Goal: Browse casually: Explore the website without a specific task or goal

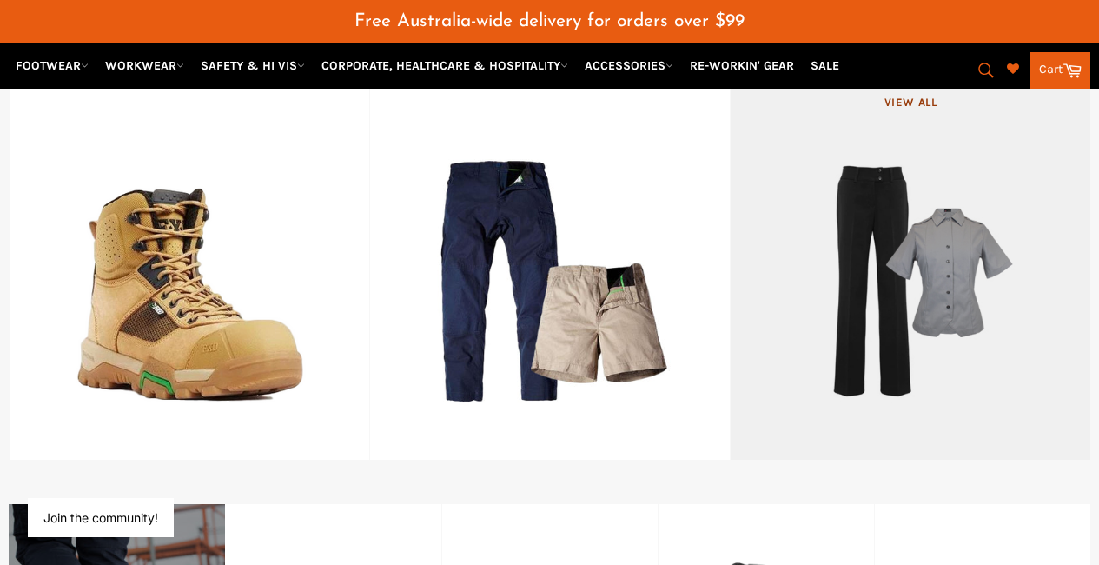
scroll to position [825, 0]
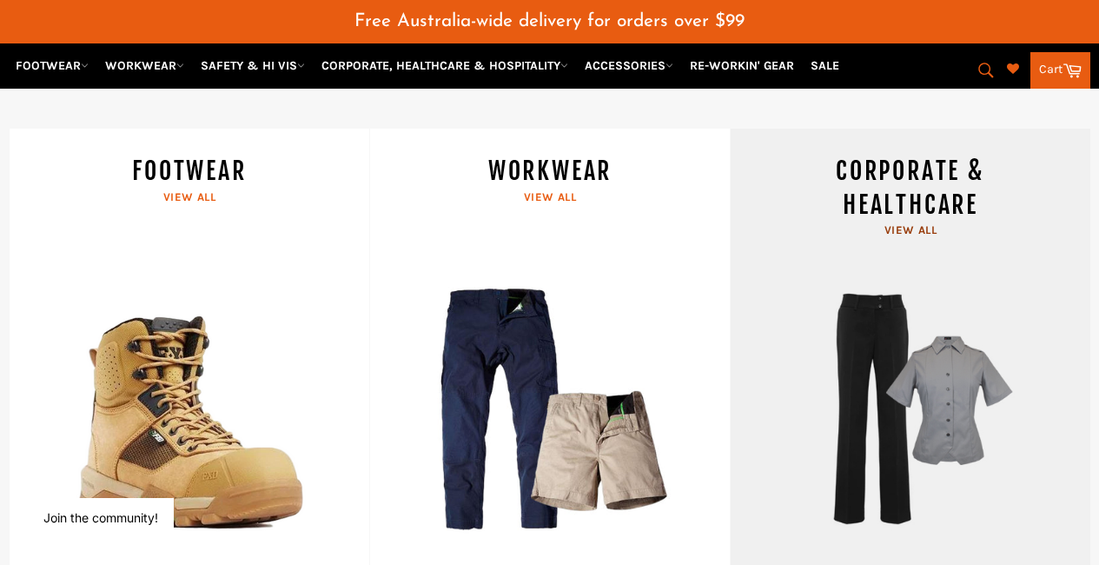
click at [907, 346] on link "CORPORATE & HEALTHCARE View all" at bounding box center [910, 359] width 361 height 460
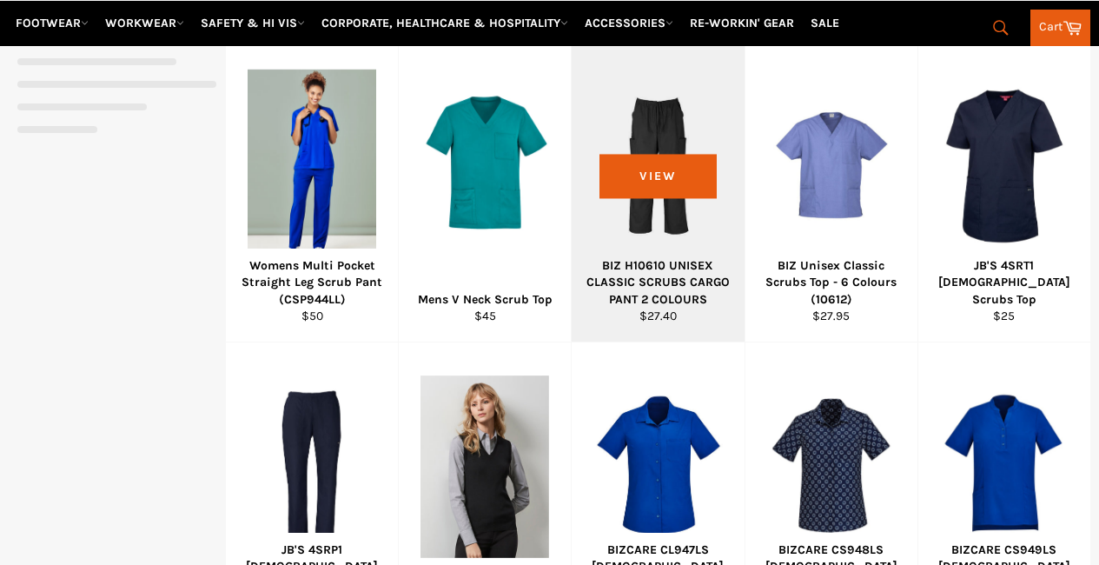
select select "******"
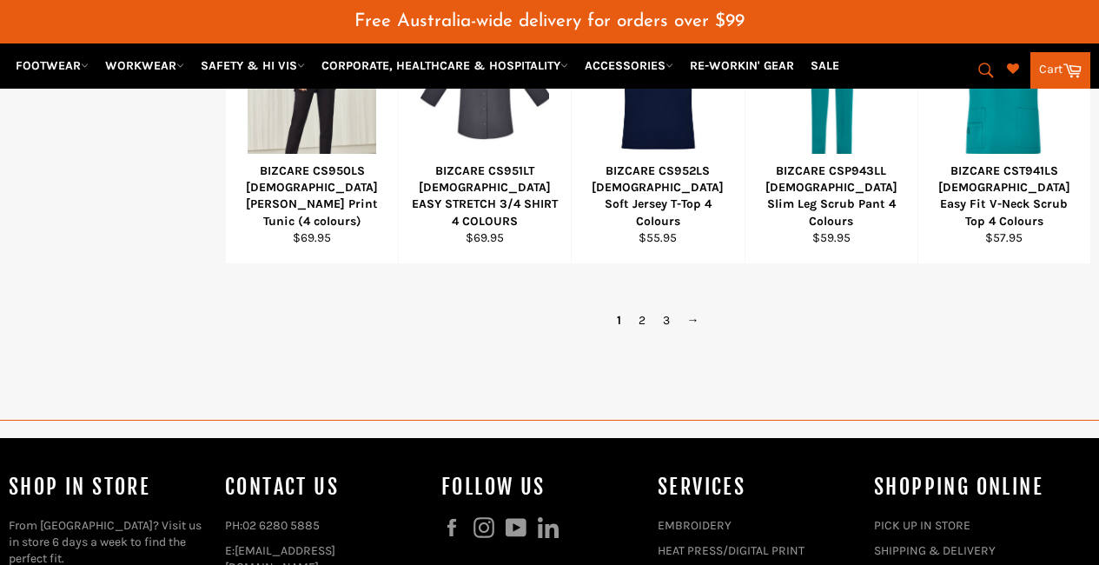
scroll to position [2042, 0]
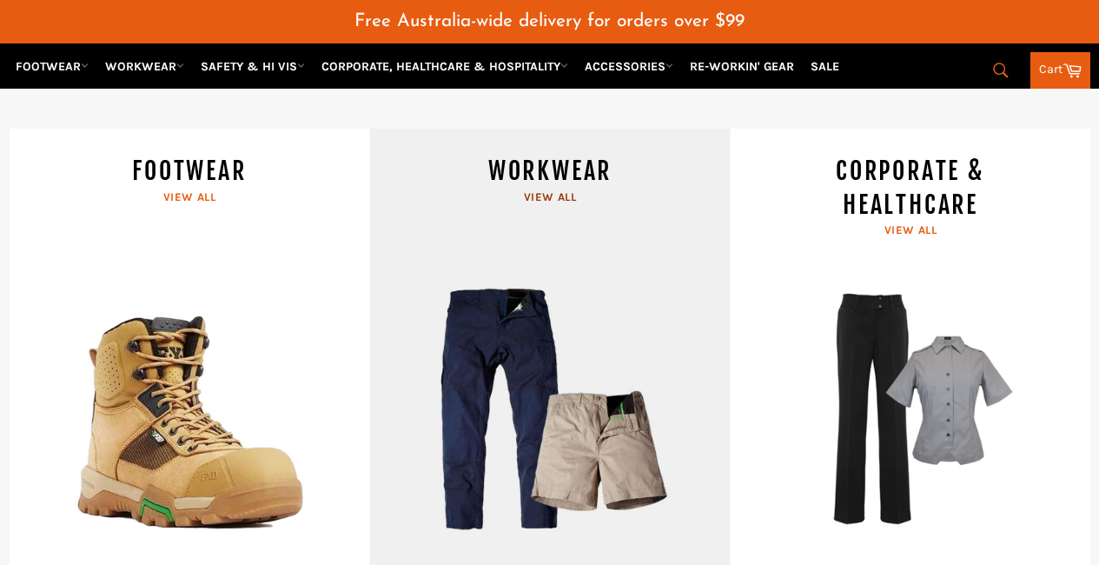
scroll to position [825, 0]
click at [501, 309] on link "WORKWEAR View all" at bounding box center [549, 359] width 361 height 460
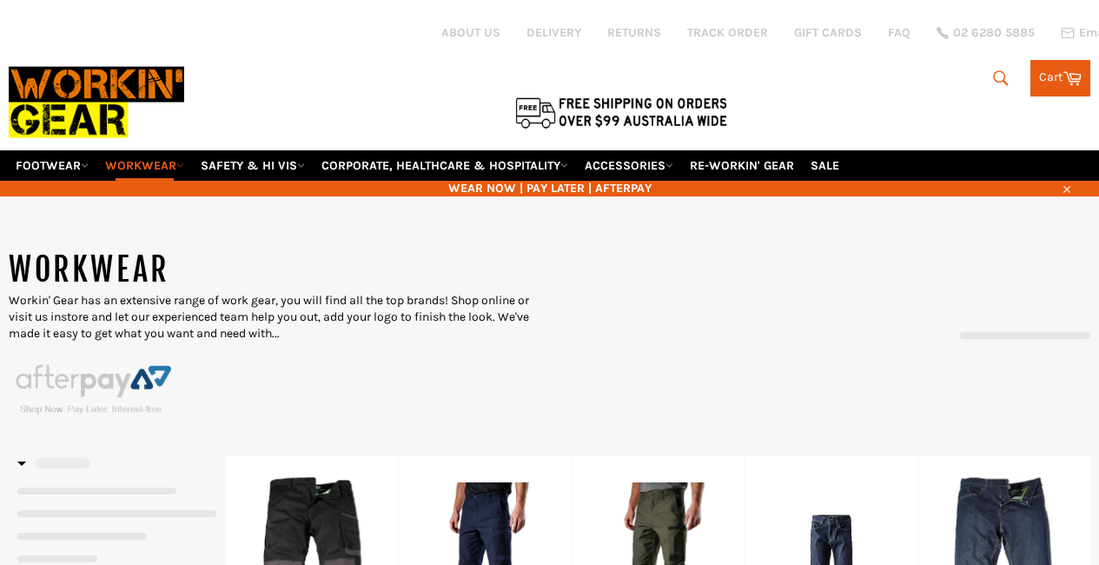
scroll to position [189, 0]
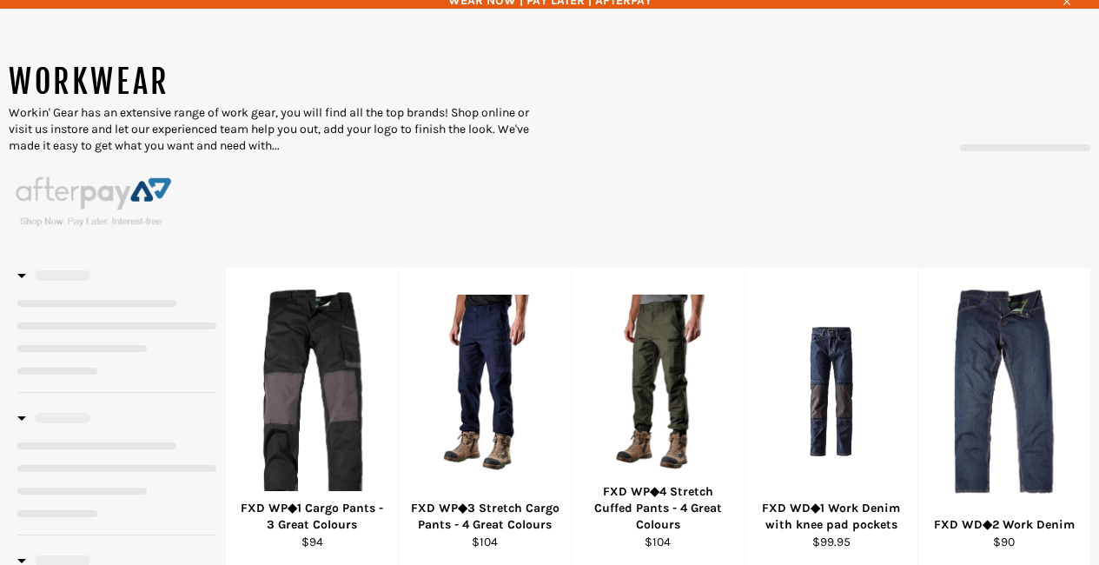
select select "******"
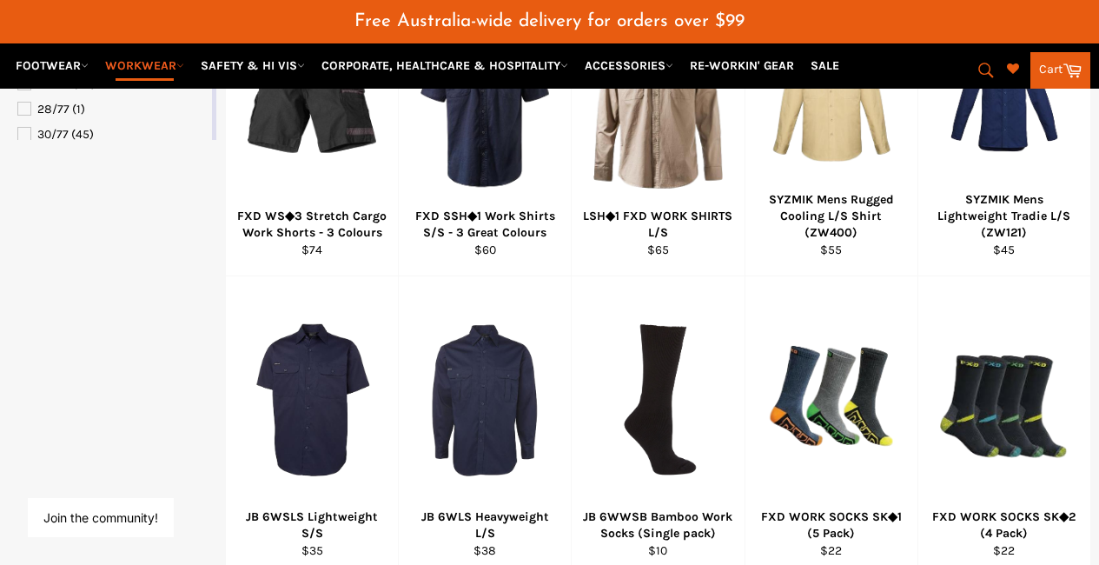
scroll to position [1346, 0]
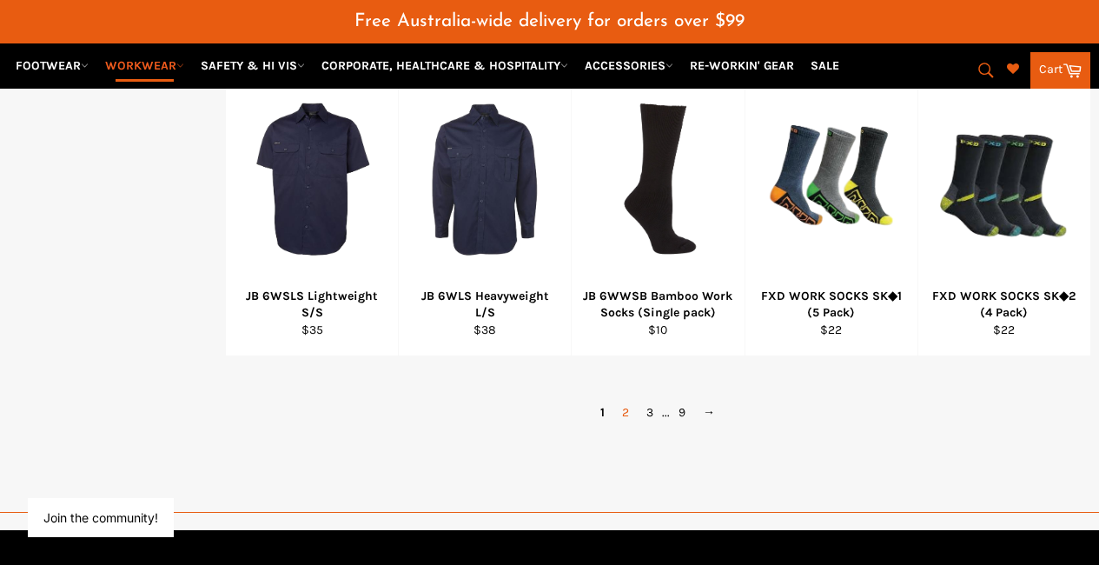
click at [627, 400] on link "2" at bounding box center [626, 412] width 24 height 25
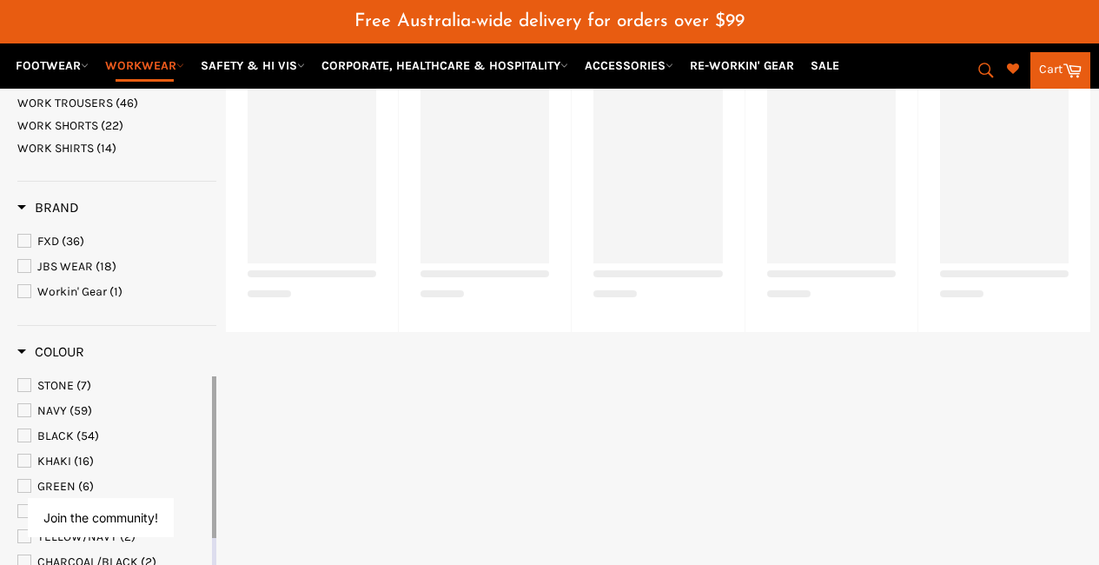
scroll to position [437, 0]
select select "******"
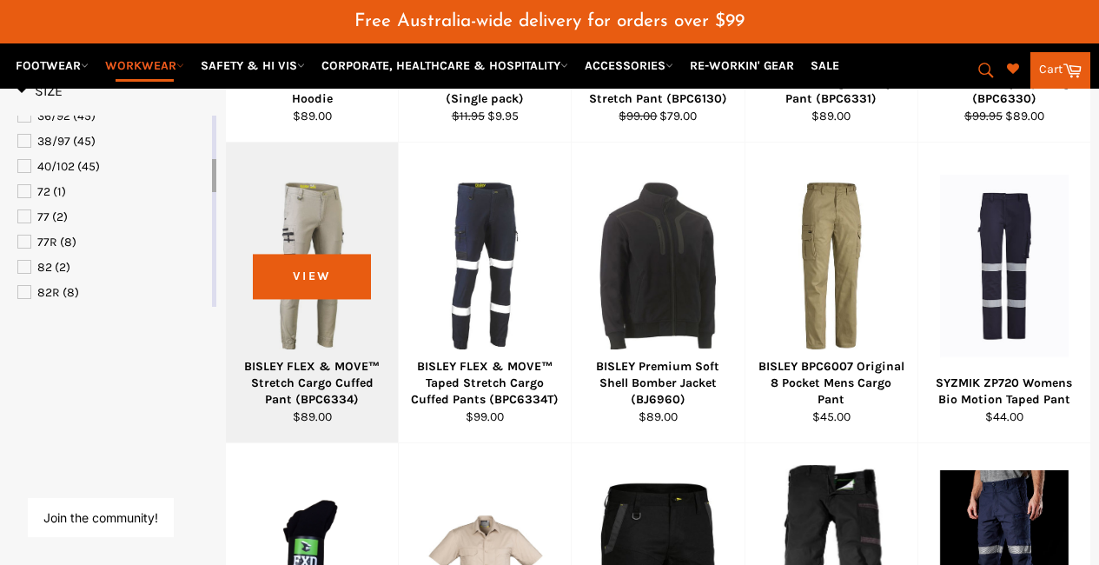
scroll to position [1219, 0]
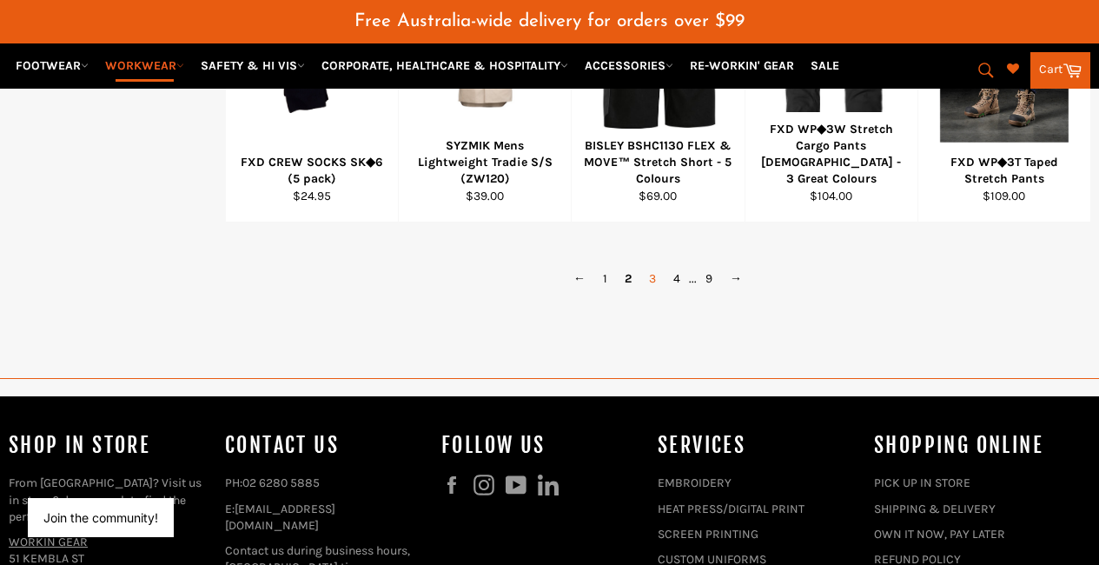
click at [654, 266] on link "3" at bounding box center [653, 278] width 24 height 25
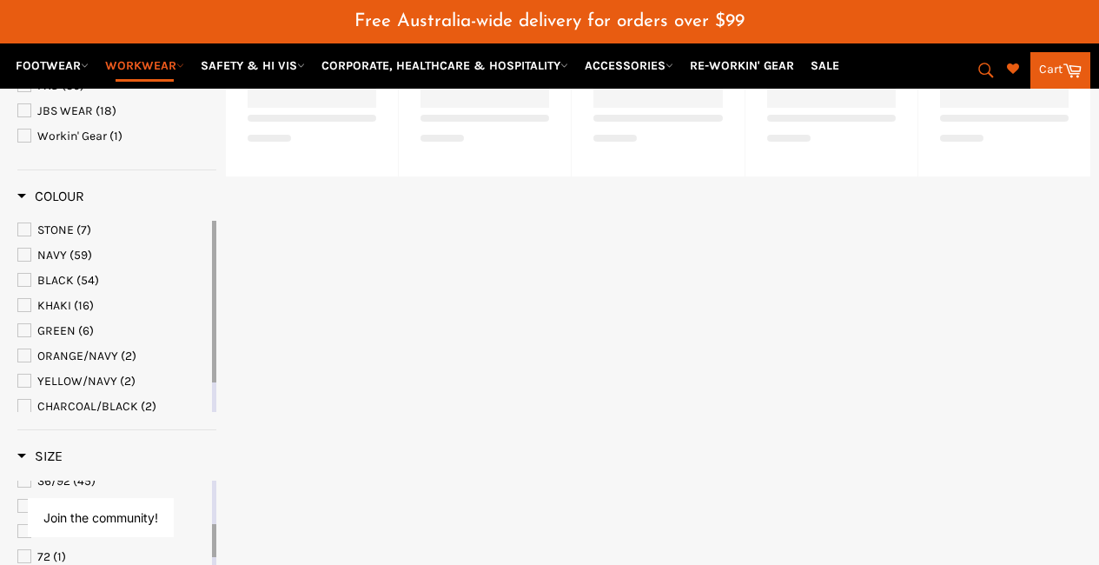
select select "******"
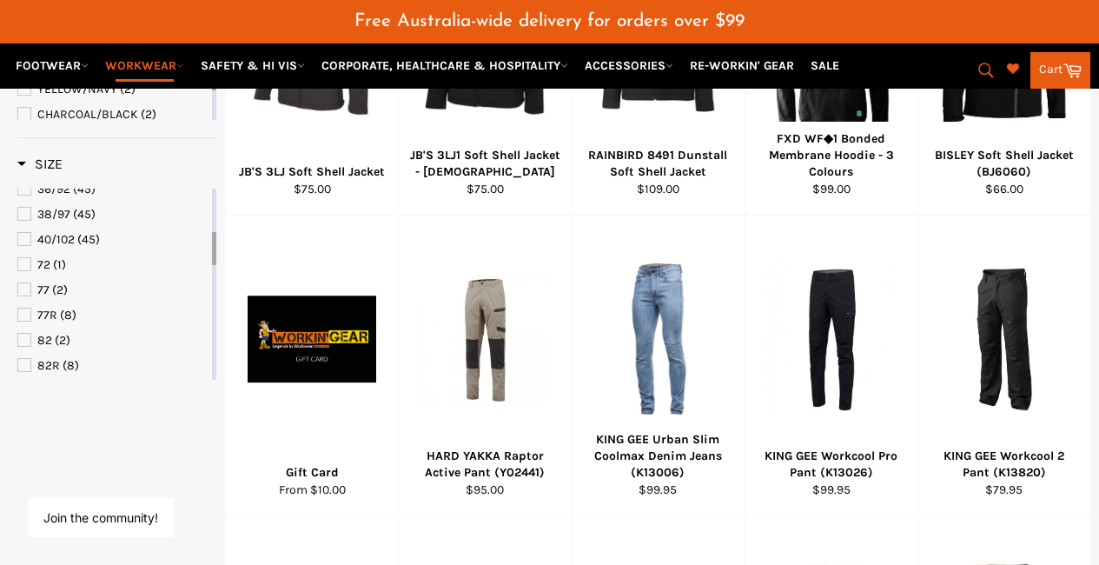
scroll to position [872, 0]
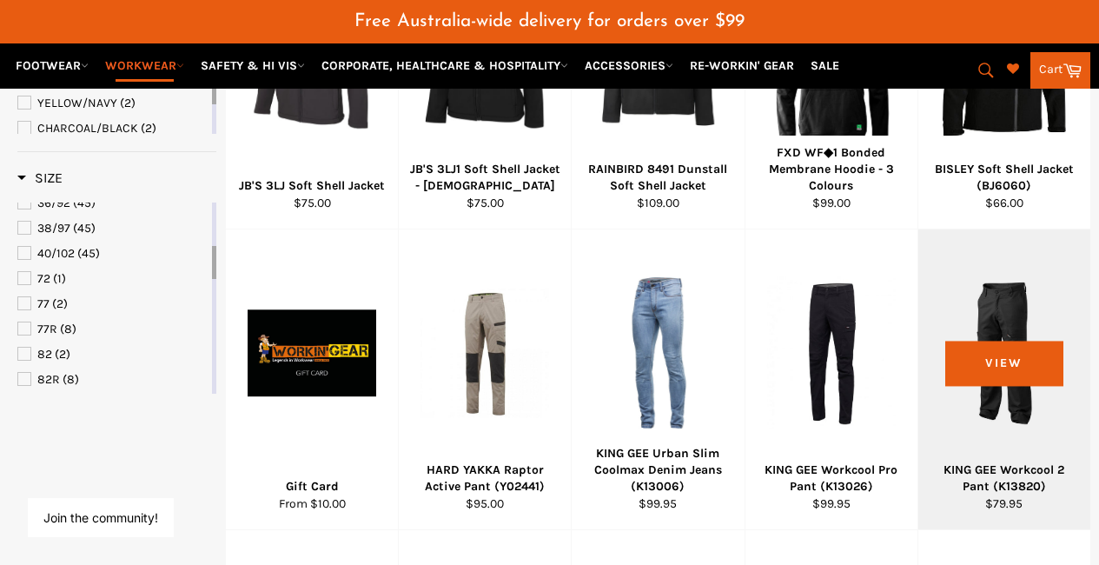
click at [970, 365] on div at bounding box center [1004, 353] width 129 height 204
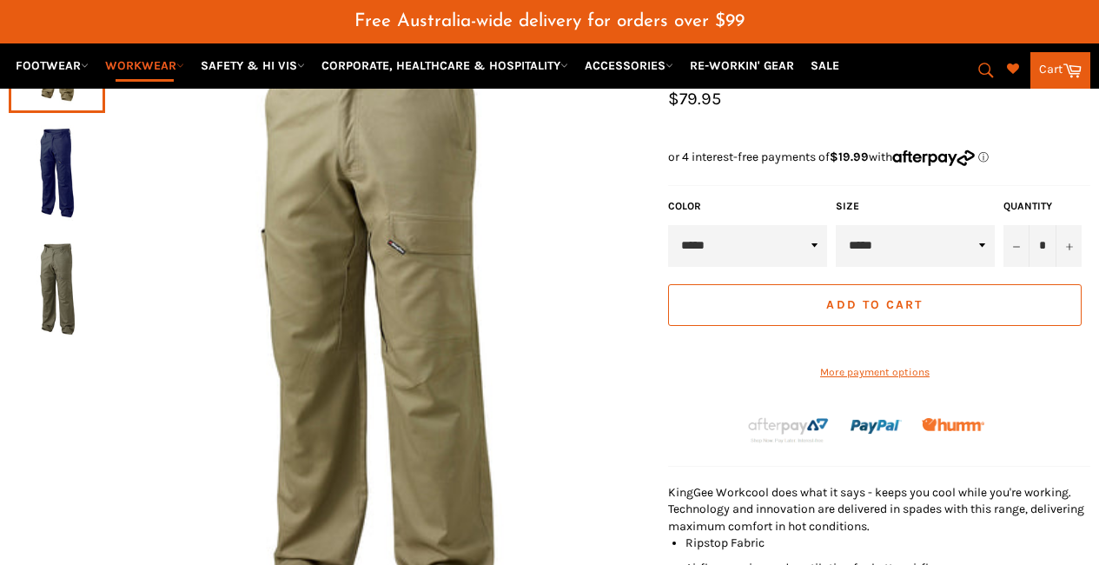
scroll to position [174, 0]
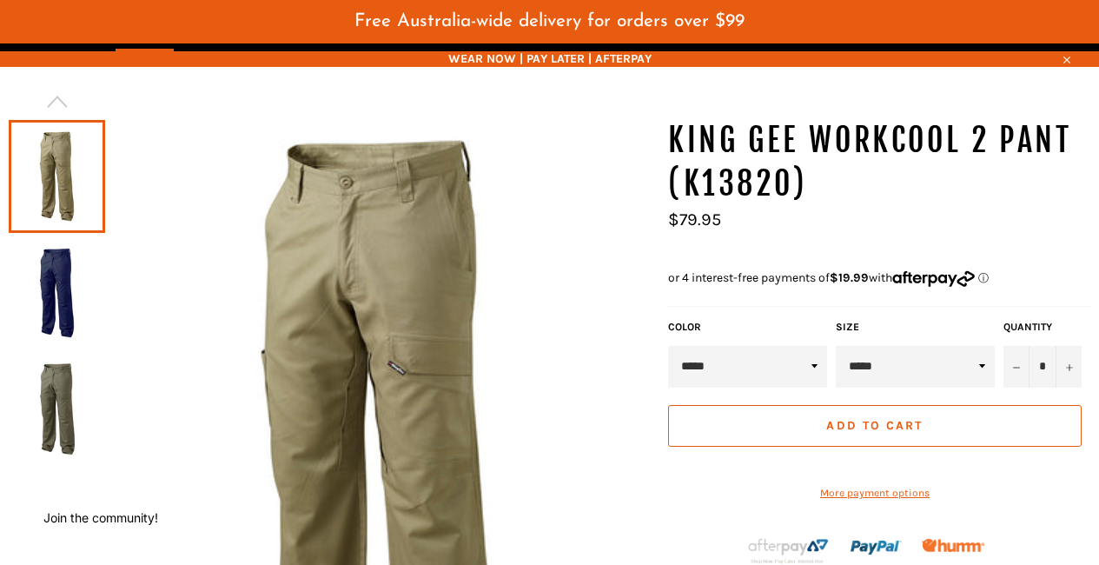
click at [48, 287] on img at bounding box center [56, 293] width 79 height 96
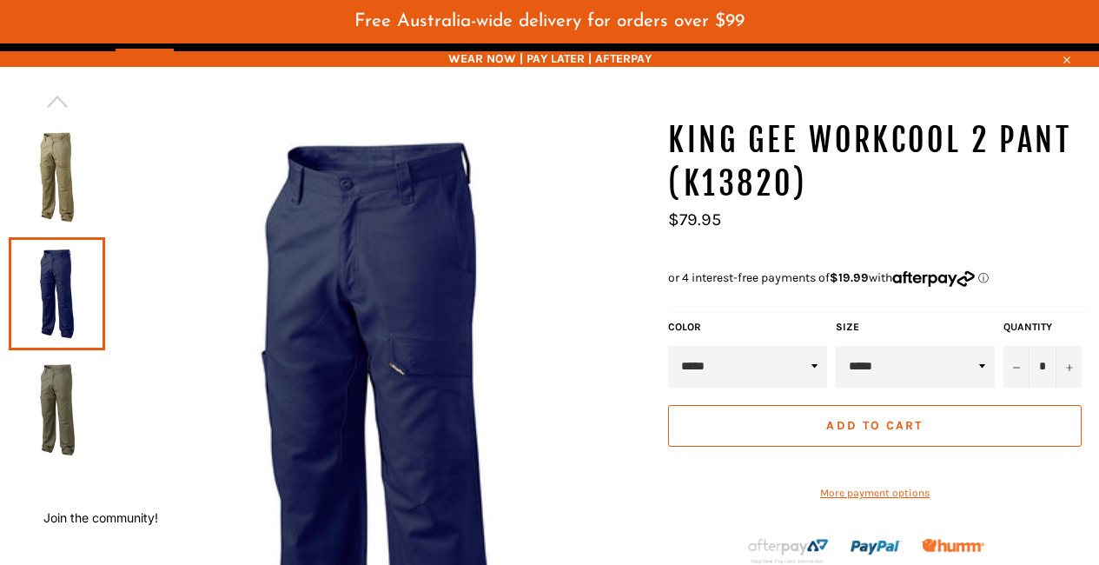
click at [50, 368] on img at bounding box center [56, 410] width 79 height 96
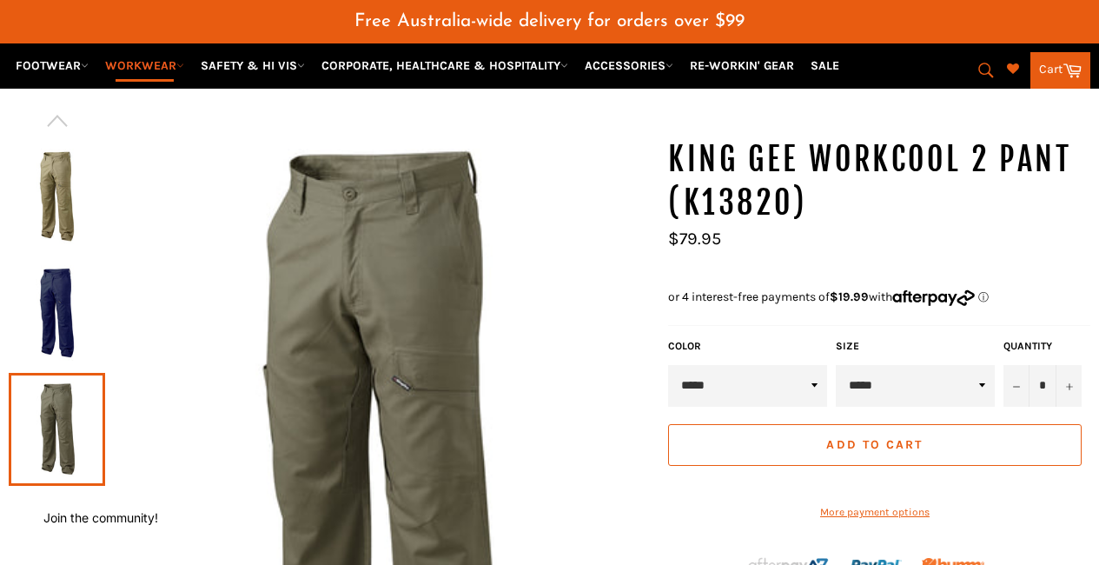
scroll to position [0, 0]
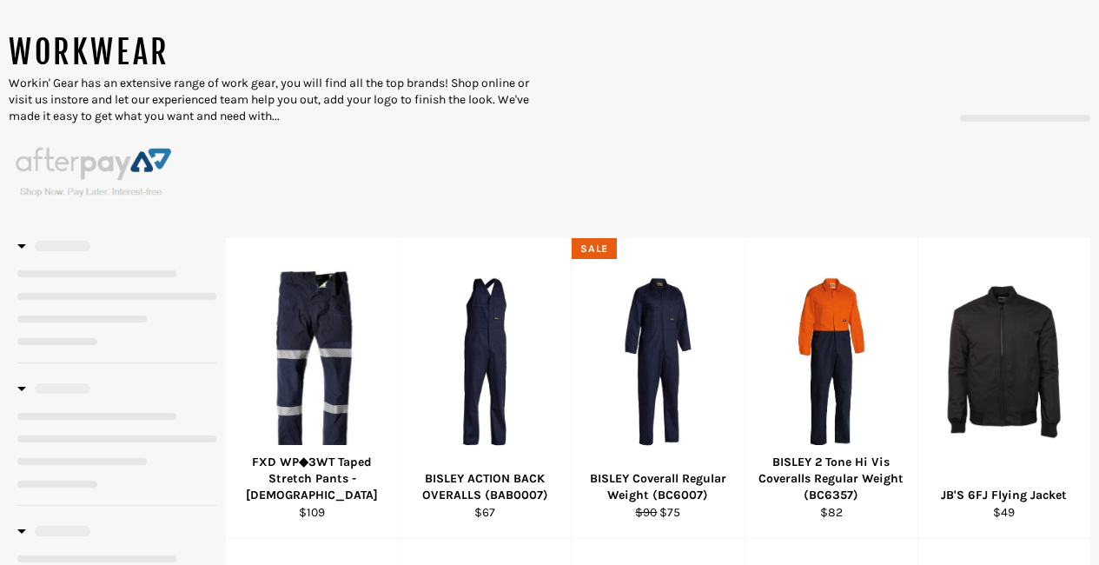
scroll to position [261, 0]
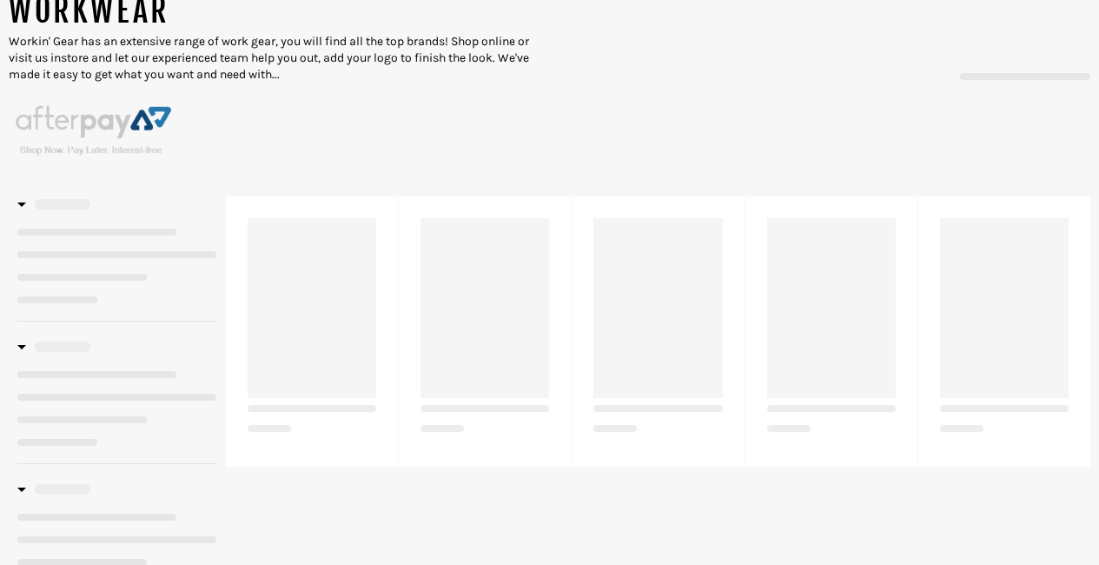
select select "******"
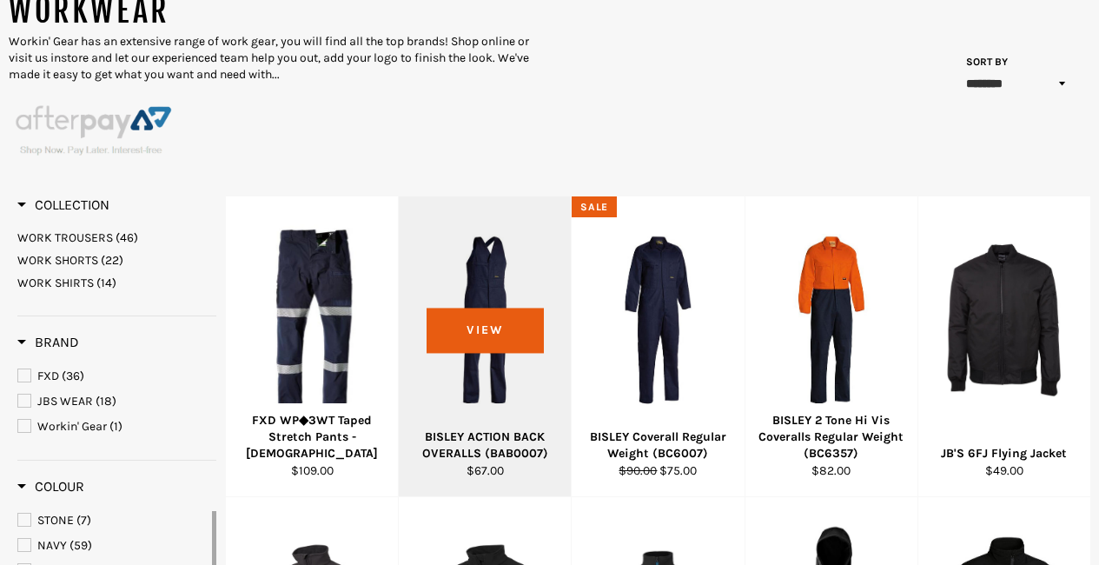
select select "******"
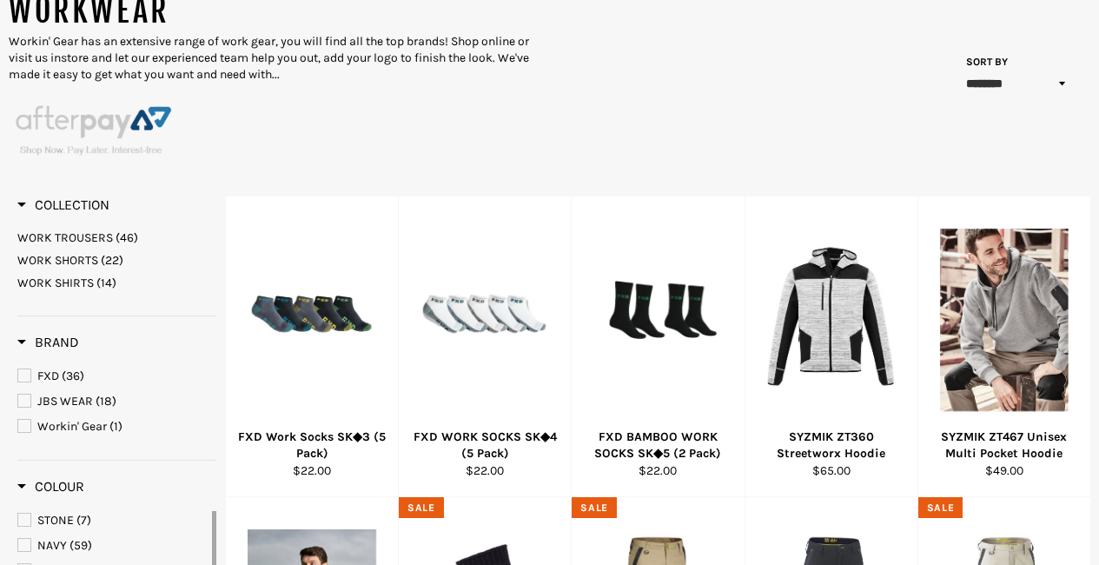
scroll to position [303, 0]
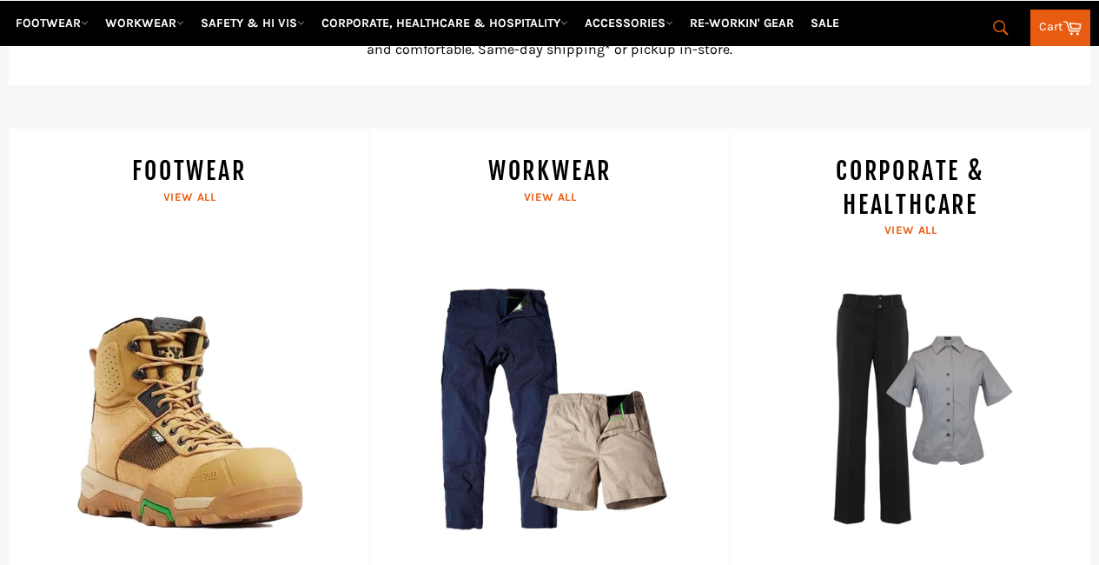
scroll to position [825, 0]
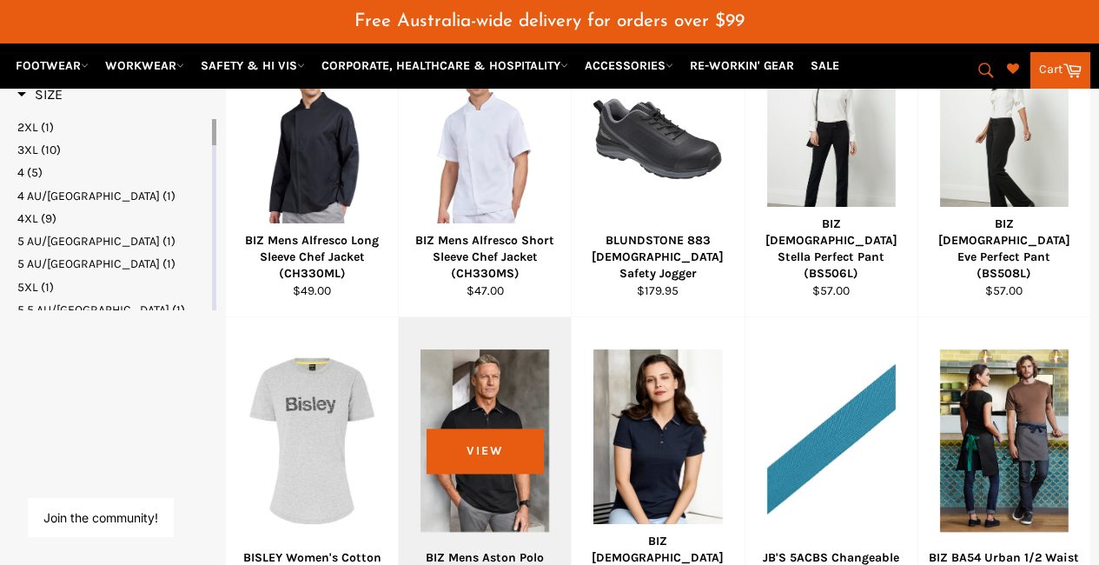
scroll to position [1130, 0]
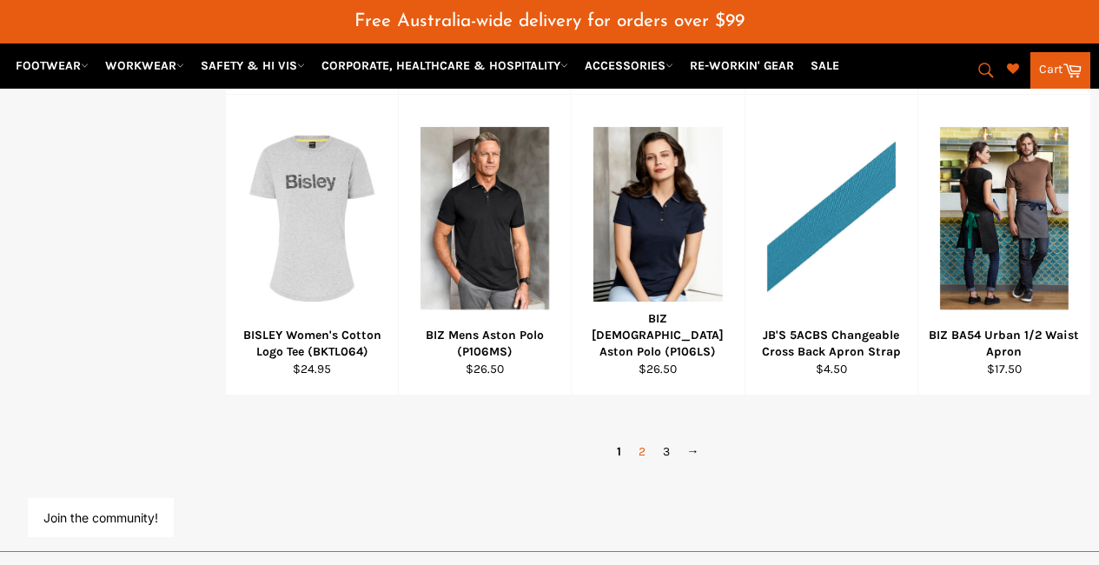
click at [641, 439] on link "2" at bounding box center [642, 451] width 24 height 25
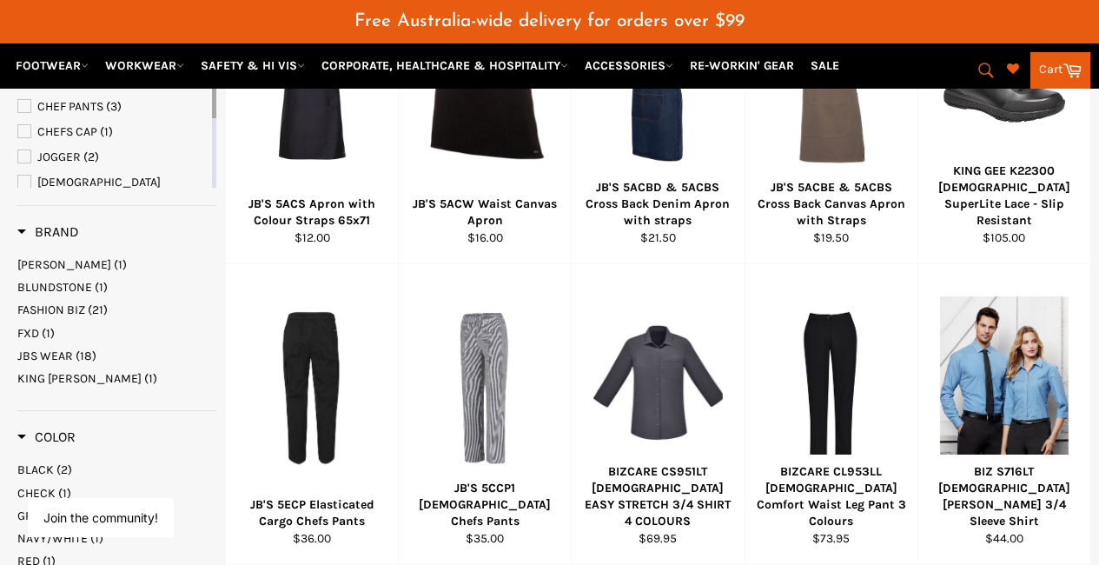
scroll to position [608, 0]
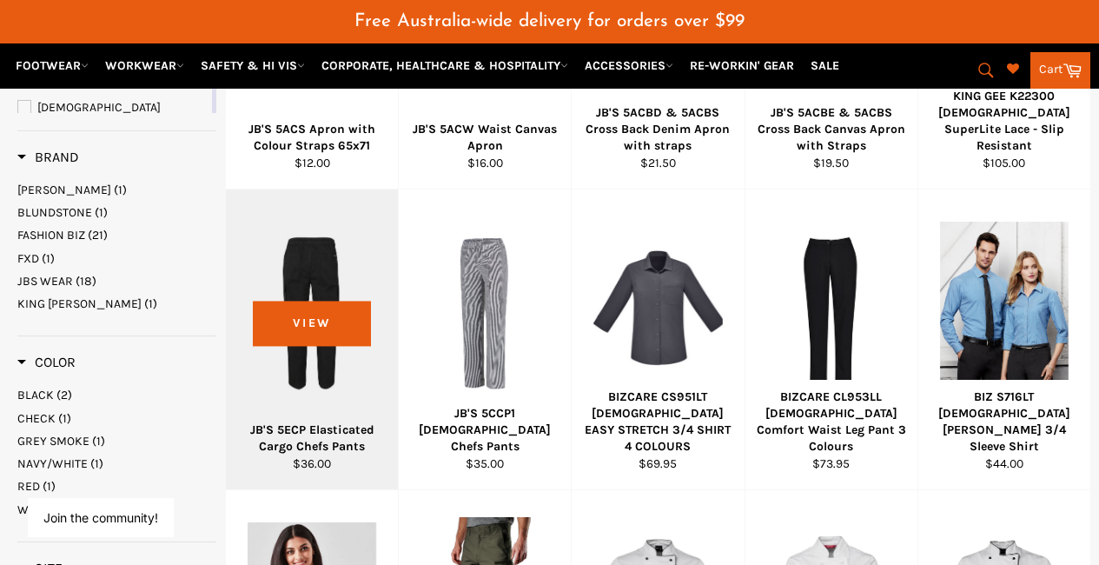
click at [320, 301] on div at bounding box center [312, 313] width 129 height 204
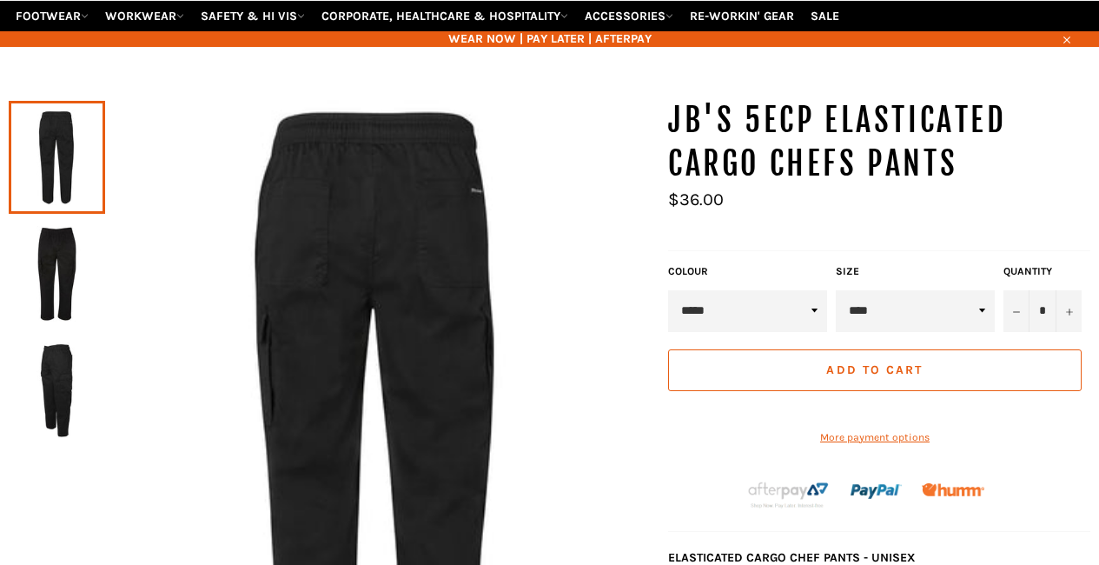
scroll to position [174, 0]
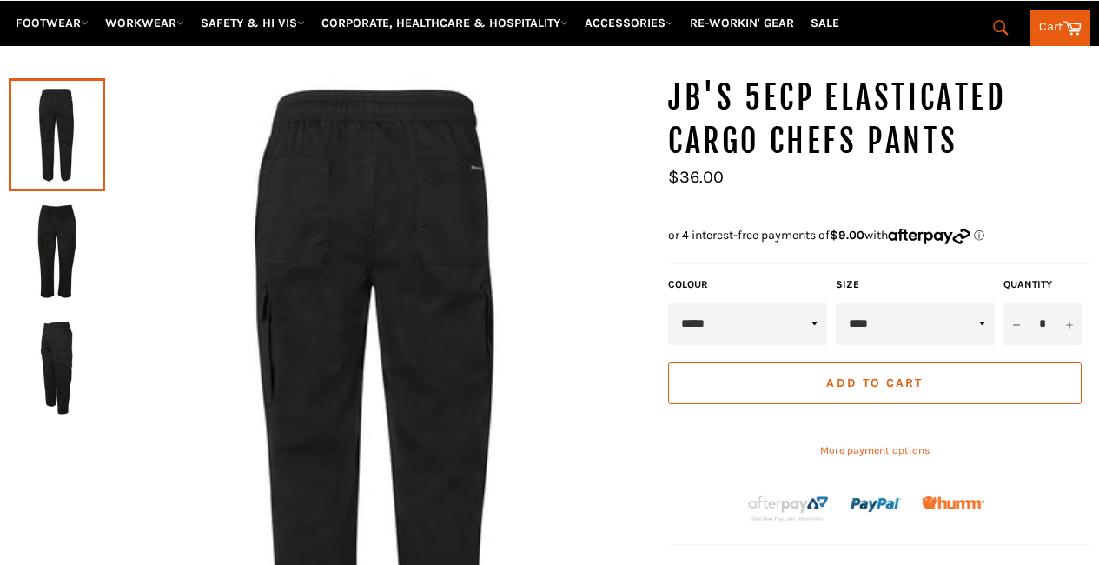
click at [63, 250] on img at bounding box center [56, 251] width 79 height 96
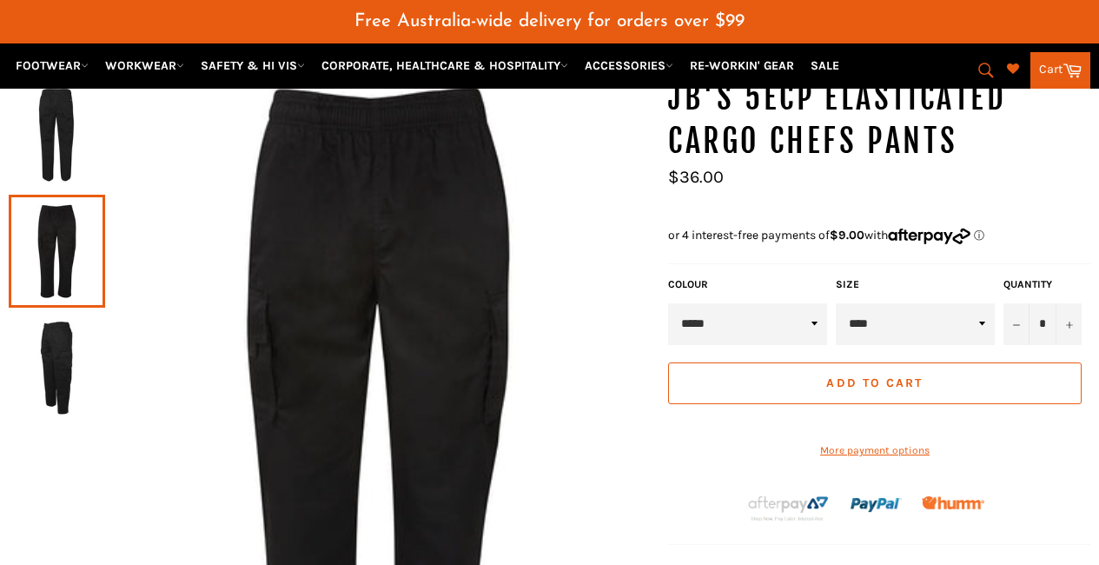
click at [41, 119] on img at bounding box center [56, 135] width 79 height 96
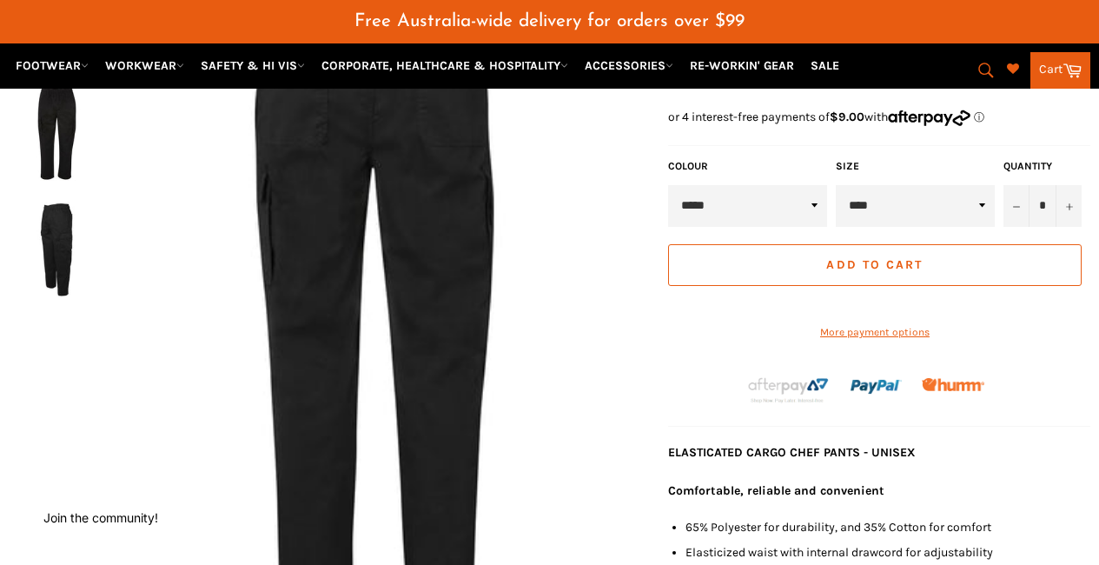
scroll to position [130, 0]
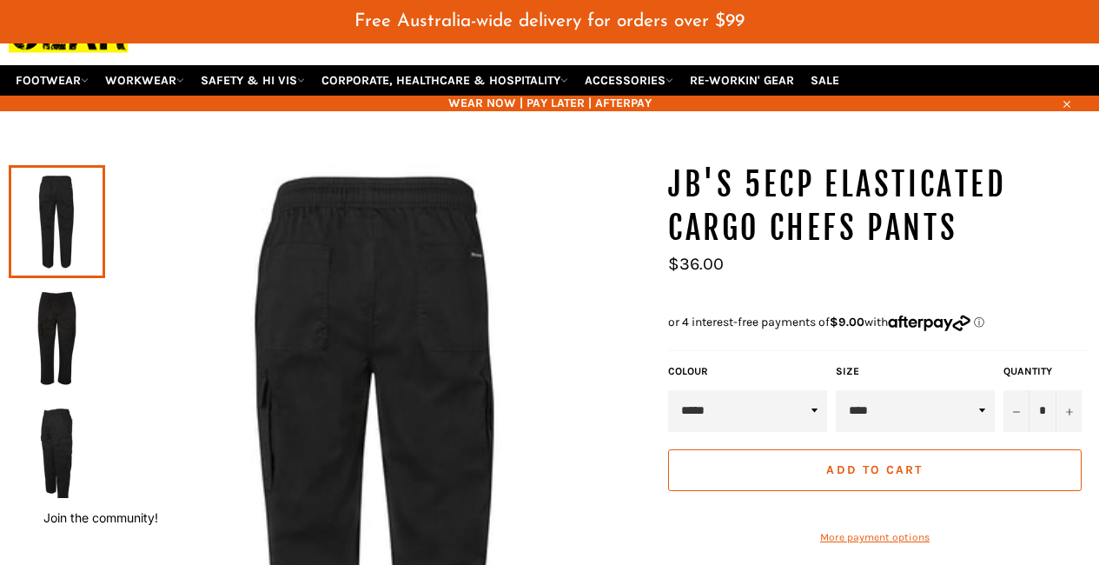
click at [16, 414] on link at bounding box center [57, 454] width 96 height 113
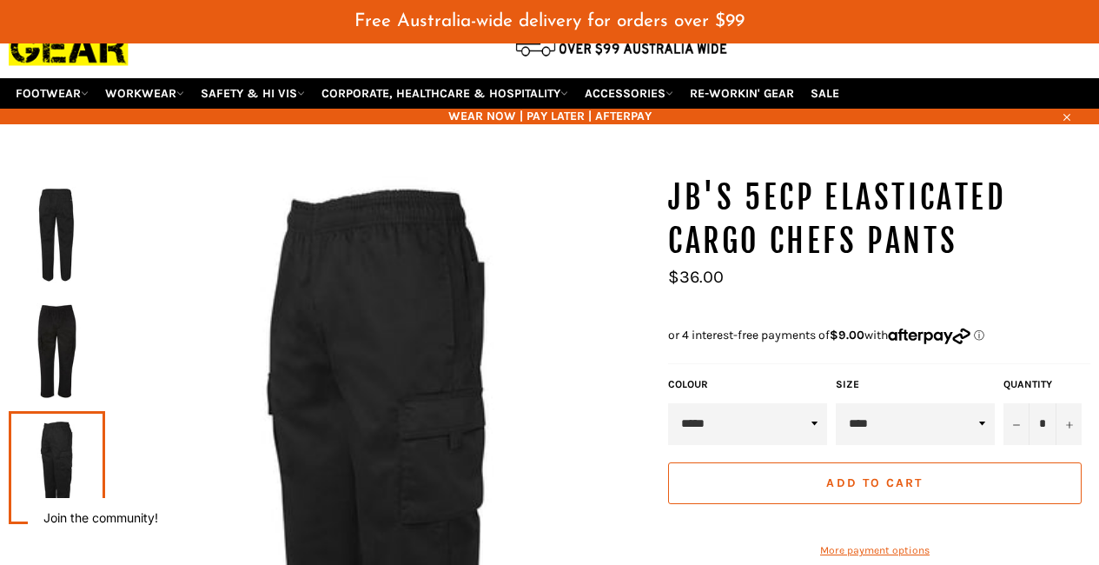
scroll to position [0, 0]
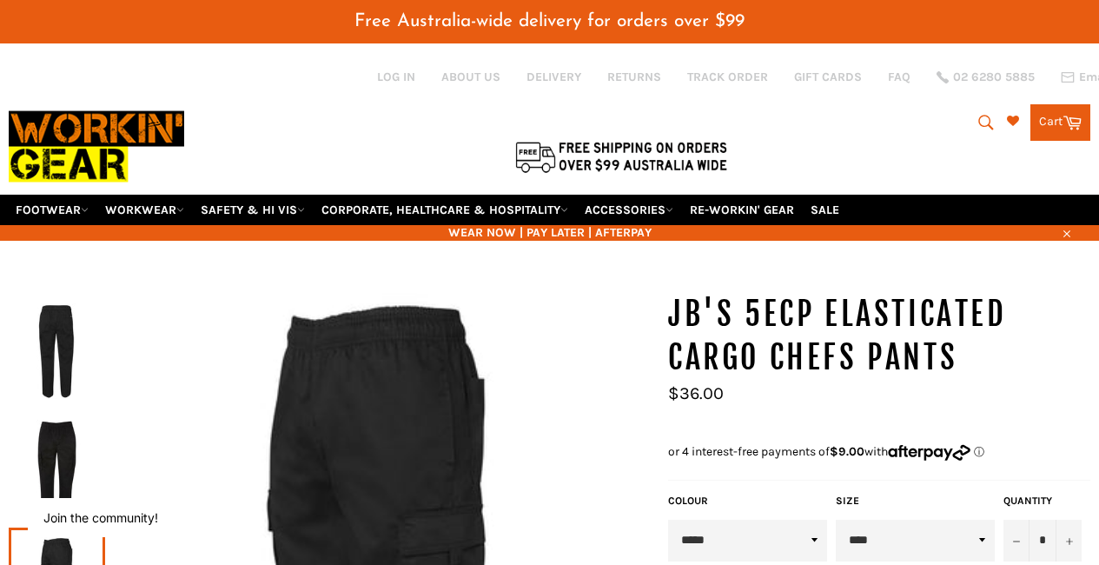
click at [43, 338] on img at bounding box center [56, 351] width 79 height 96
